Goal: Navigation & Orientation: Find specific page/section

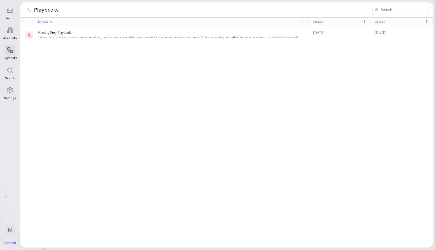
click at [12, 10] on icon at bounding box center [10, 10] width 7 height 7
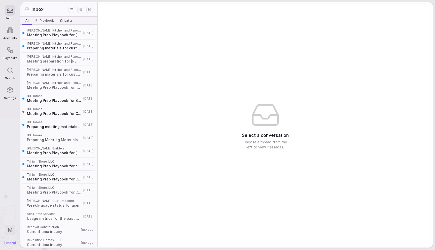
click at [82, 8] on icon "Display settings" at bounding box center [80, 9] width 5 height 5
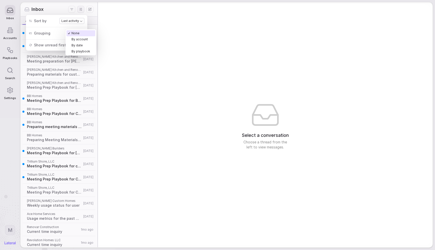
click at [75, 31] on body "Inbox Accounts Playbooks Search Settings M Inbox All All Playbook Playbook Late…" at bounding box center [217, 125] width 435 height 250
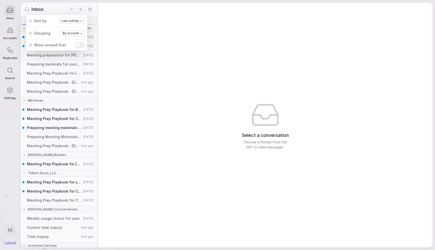
drag, startPoint x: 131, startPoint y: 42, endPoint x: 122, endPoint y: 41, distance: 9.1
click at [131, 42] on div "Select a conversation Choose a thread from the left to view messages." at bounding box center [265, 124] width 335 height 245
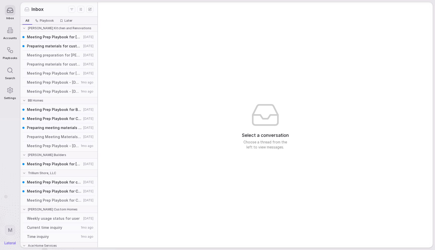
click at [41, 20] on span "Playbook" at bounding box center [47, 21] width 14 height 4
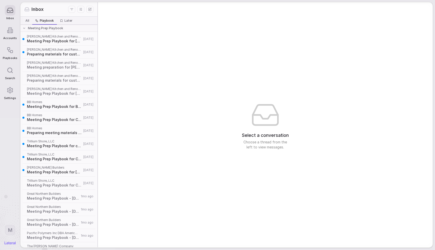
click at [28, 20] on span "All" at bounding box center [27, 21] width 4 height 4
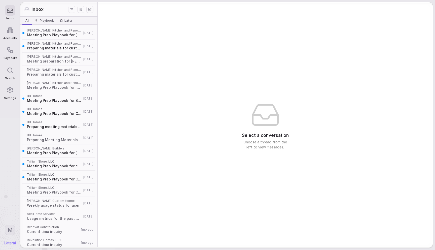
click at [42, 21] on span "Playbook" at bounding box center [47, 21] width 14 height 4
click at [29, 21] on span "All" at bounding box center [27, 21] width 8 height 6
click at [45, 22] on span "Playbook" at bounding box center [47, 21] width 14 height 4
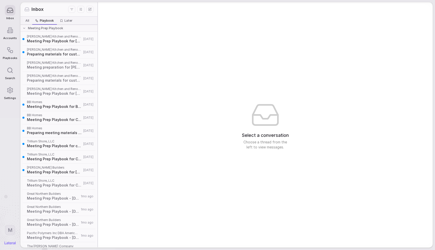
click at [82, 9] on icon "Display settings" at bounding box center [80, 9] width 5 height 5
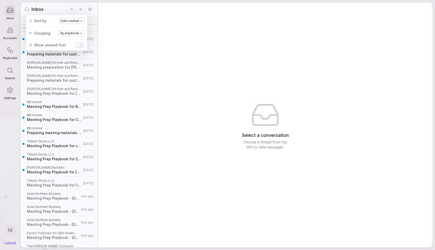
click at [60, 7] on div "Inbox" at bounding box center [46, 9] width 44 height 7
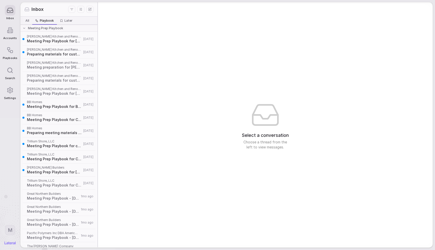
click at [27, 20] on span "All" at bounding box center [27, 21] width 4 height 4
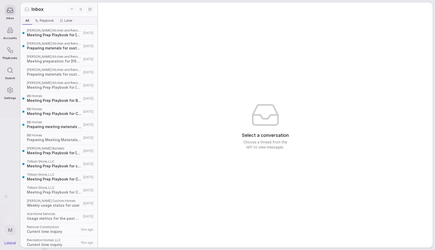
click at [79, 11] on icon "Display settings" at bounding box center [80, 9] width 5 height 5
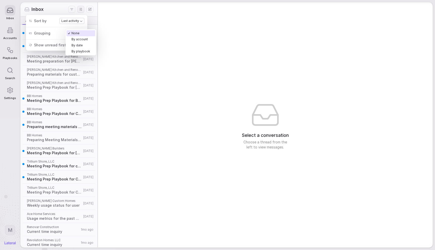
click at [77, 34] on body "Inbox Accounts Playbooks Search Settings M Inbox All All Playbook Playbook Late…" at bounding box center [217, 125] width 435 height 250
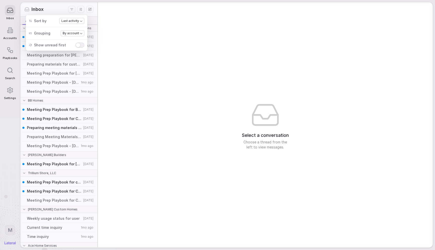
drag, startPoint x: 138, startPoint y: 40, endPoint x: 79, endPoint y: 29, distance: 59.7
click at [138, 40] on div "Select a conversation Choose a thread from the left to view messages." at bounding box center [265, 124] width 335 height 245
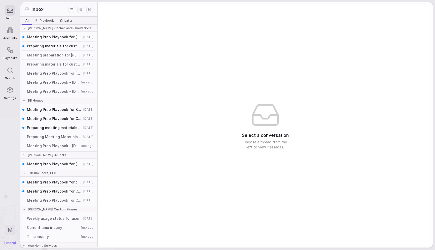
click at [43, 20] on span "Playbook" at bounding box center [47, 21] width 14 height 4
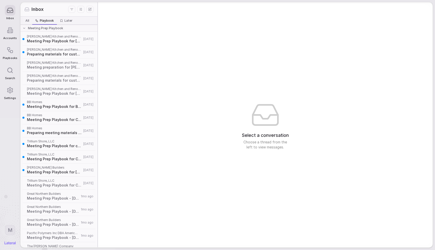
click at [29, 20] on span "All" at bounding box center [27, 21] width 8 height 6
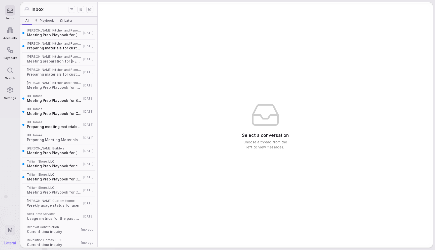
drag, startPoint x: 83, startPoint y: 11, endPoint x: 88, endPoint y: 26, distance: 16.8
click at [83, 11] on icon "Display settings" at bounding box center [80, 9] width 5 height 5
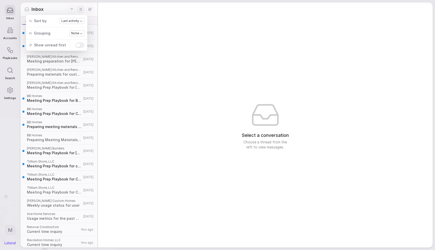
click at [73, 34] on body "Inbox Accounts Playbooks Search Settings M Inbox All All Playbook Playbook Late…" at bounding box center [217, 125] width 435 height 250
drag, startPoint x: 78, startPoint y: 39, endPoint x: 84, endPoint y: 39, distance: 6.8
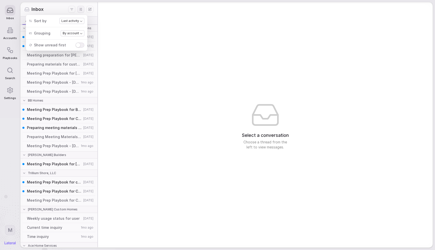
click at [129, 39] on div "Select a conversation Choose a thread from the left to view messages." at bounding box center [265, 124] width 335 height 245
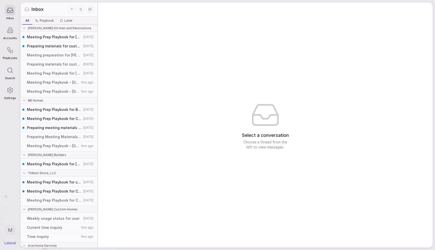
click at [138, 50] on div "Select a conversation Choose a thread from the left to view messages." at bounding box center [265, 124] width 335 height 245
click at [168, 53] on div "Select a conversation Choose a thread from the left to view messages." at bounding box center [265, 124] width 335 height 245
